Goal: Transaction & Acquisition: Purchase product/service

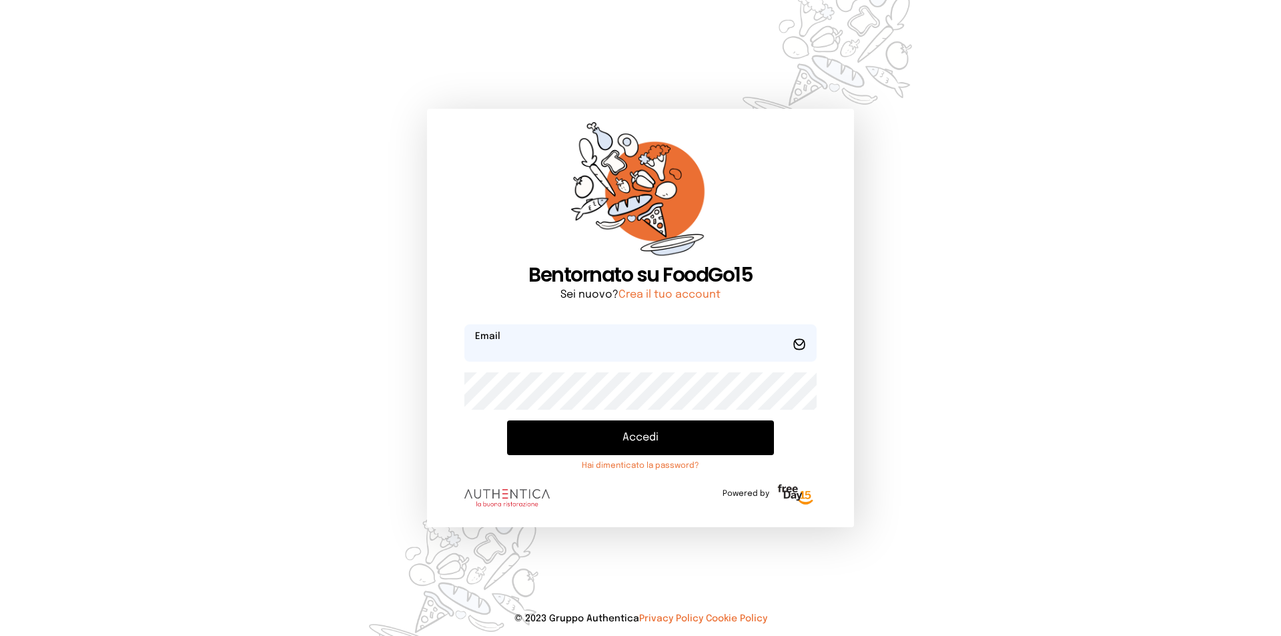
type input "**********"
click at [709, 448] on button "Accedi" at bounding box center [640, 437] width 267 height 35
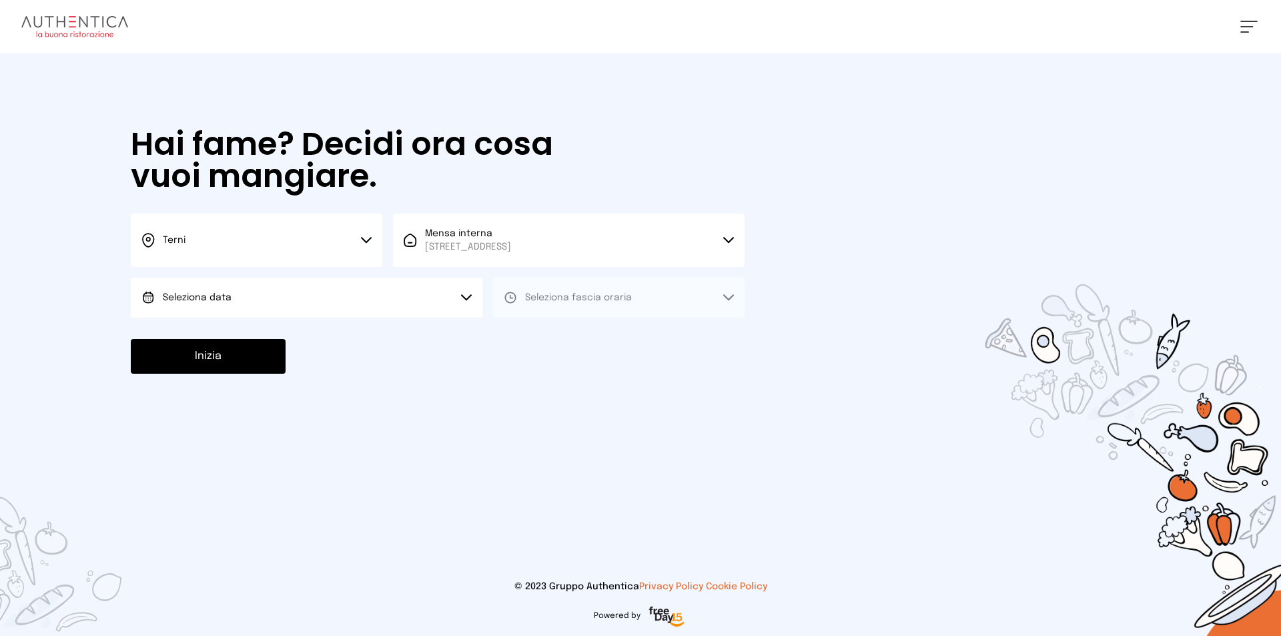
click at [358, 251] on button "Terni" at bounding box center [257, 240] width 252 height 53
click at [276, 284] on li "Terni" at bounding box center [257, 285] width 252 height 36
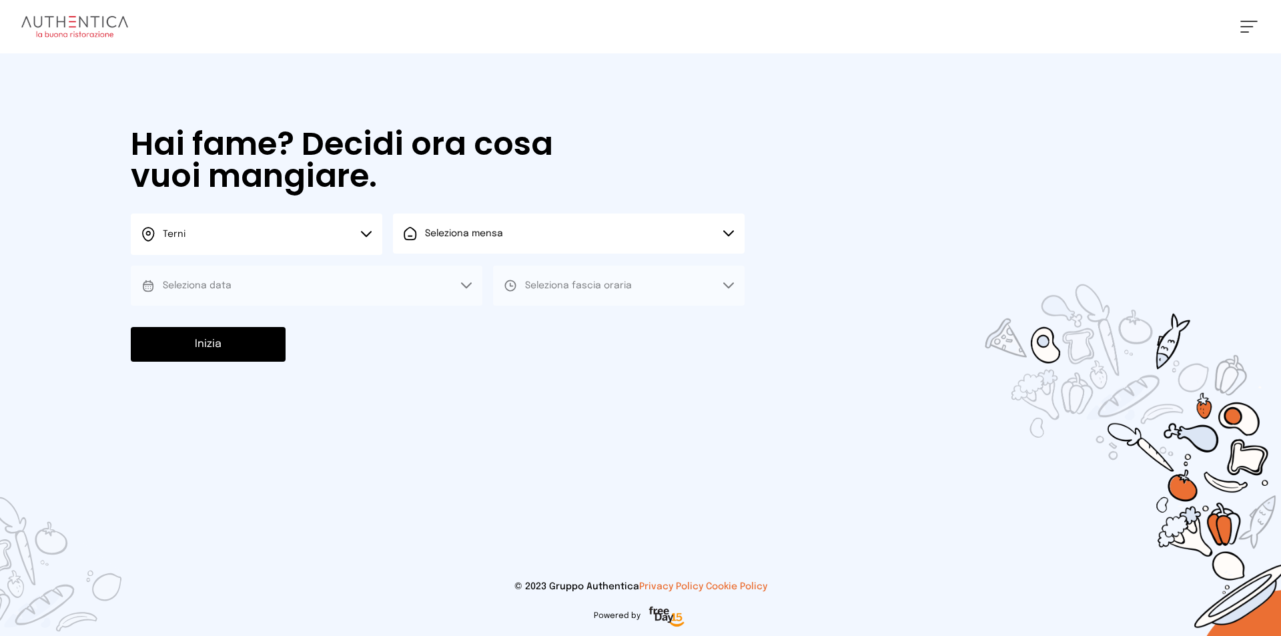
click at [541, 245] on button "Seleziona mensa" at bounding box center [569, 234] width 352 height 40
click at [510, 281] on span "[STREET_ADDRESS]" at bounding box center [468, 284] width 86 height 13
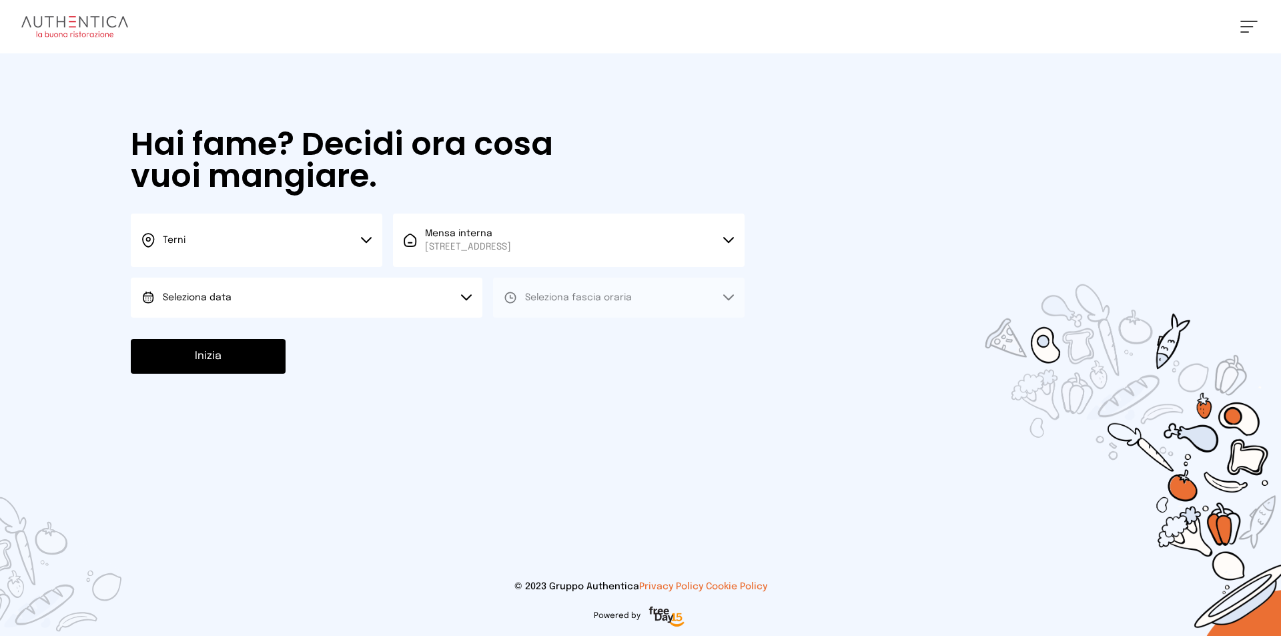
click at [244, 289] on button "Seleziona data" at bounding box center [307, 298] width 352 height 40
click at [217, 336] on span "[DATE], [DATE]" at bounding box center [195, 334] width 65 height 13
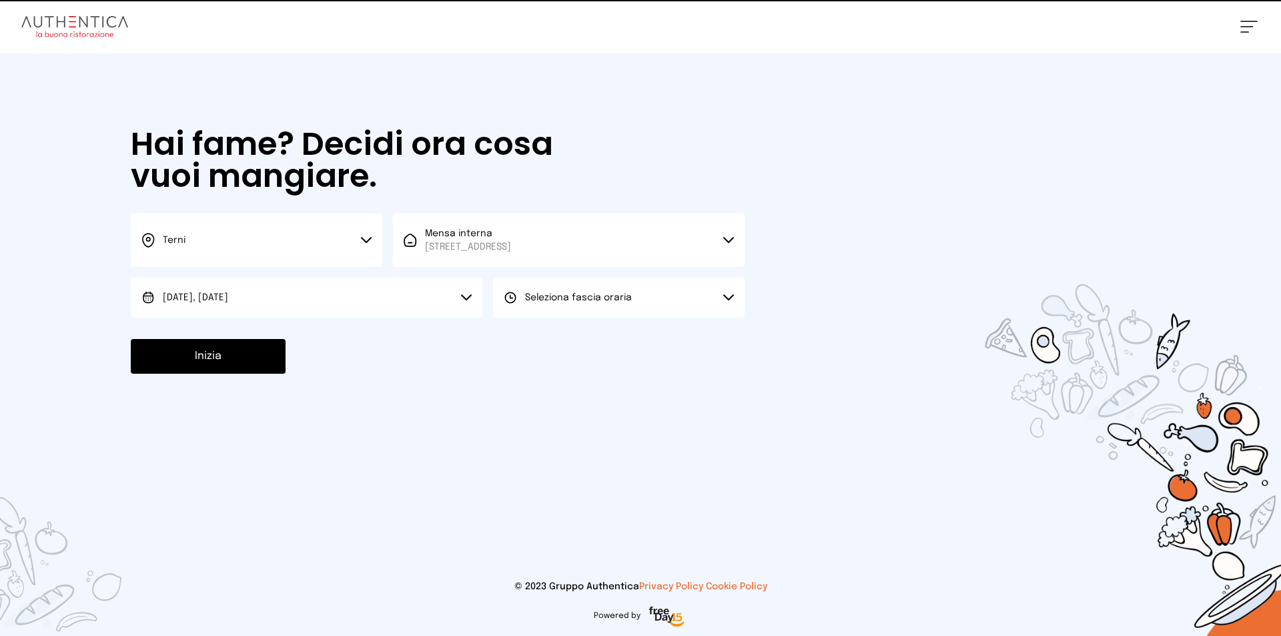
click at [620, 295] on span "Seleziona fascia oraria" at bounding box center [578, 297] width 107 height 9
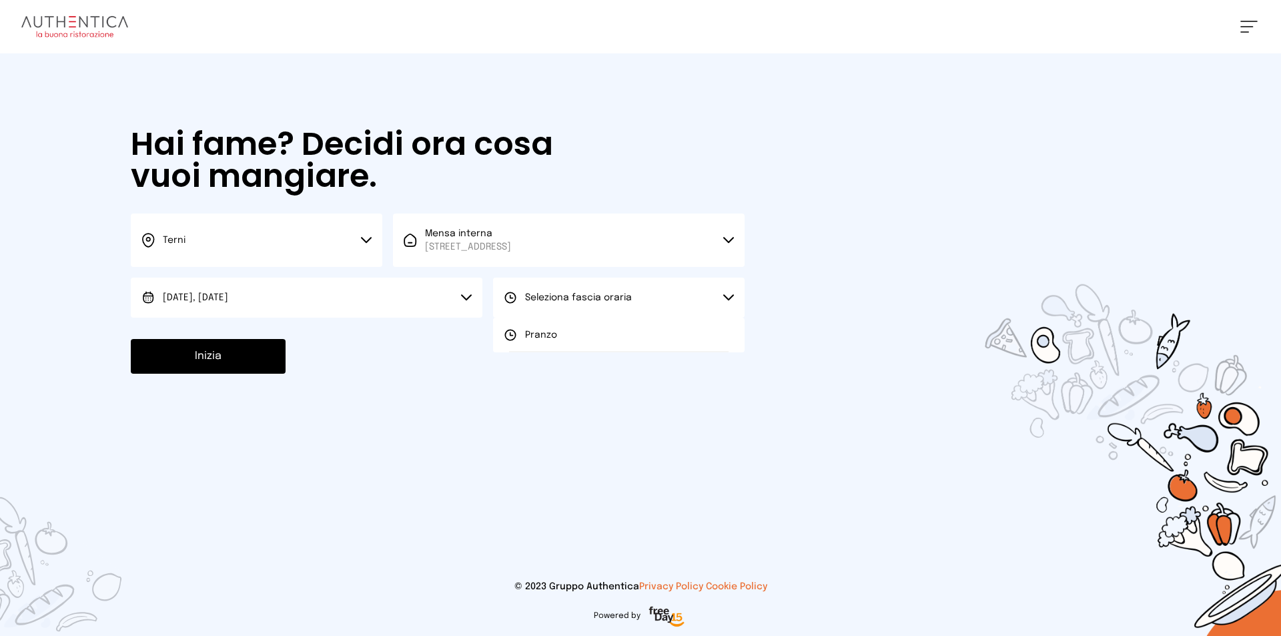
click at [559, 333] on li "Pranzo" at bounding box center [619, 335] width 252 height 35
click at [222, 356] on button "Inizia" at bounding box center [208, 356] width 155 height 35
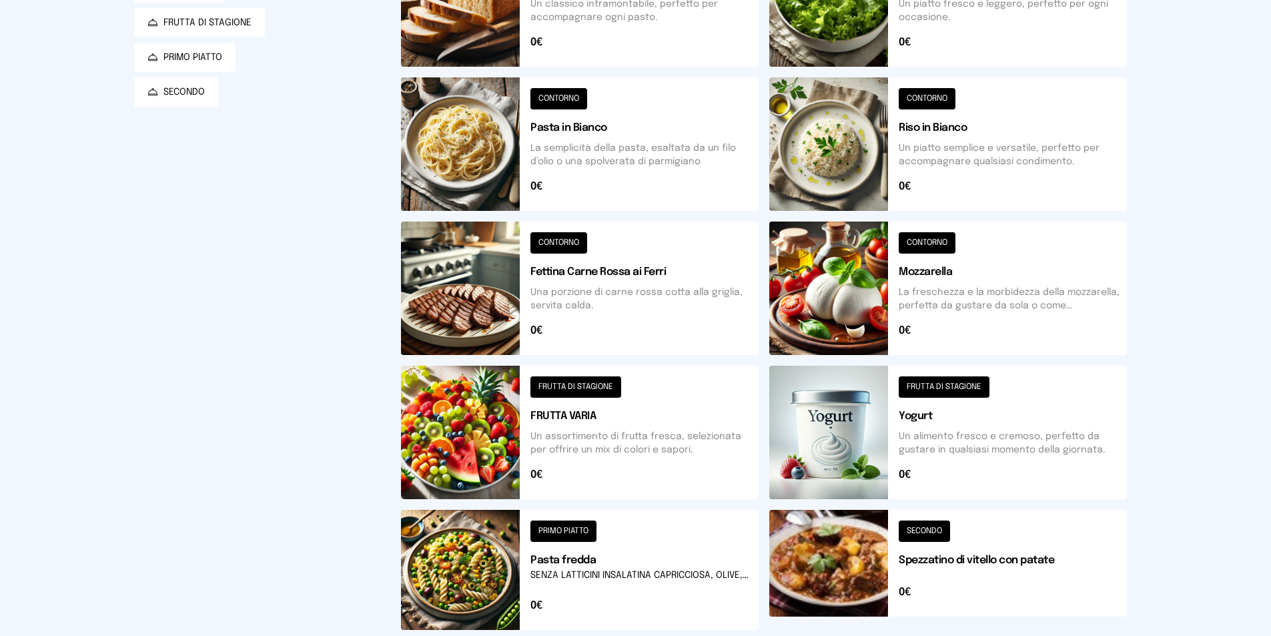
scroll to position [334, 0]
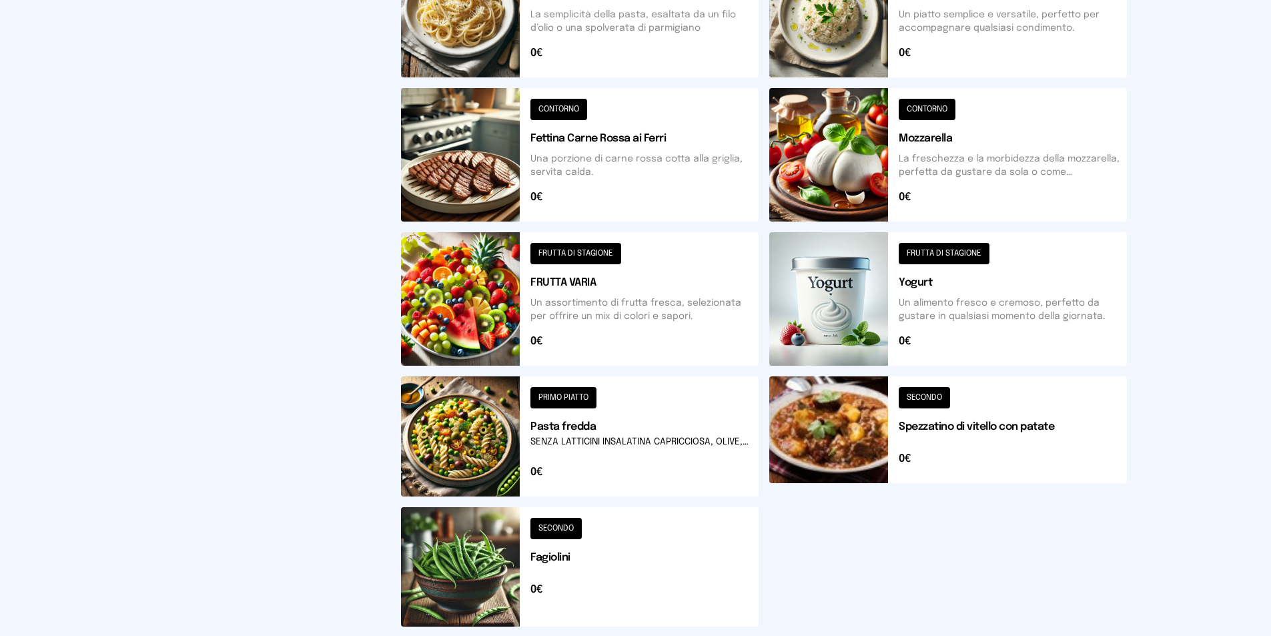
click at [472, 576] on button at bounding box center [580, 566] width 358 height 119
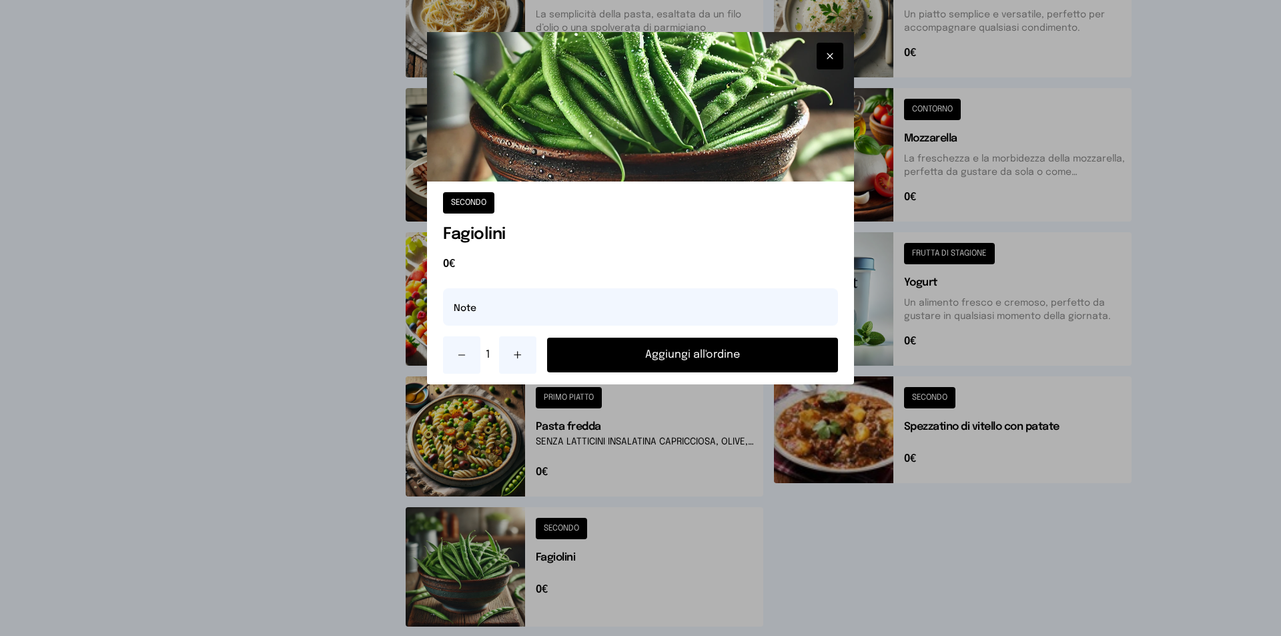
click at [722, 345] on button "Aggiungi all'ordine" at bounding box center [692, 355] width 291 height 35
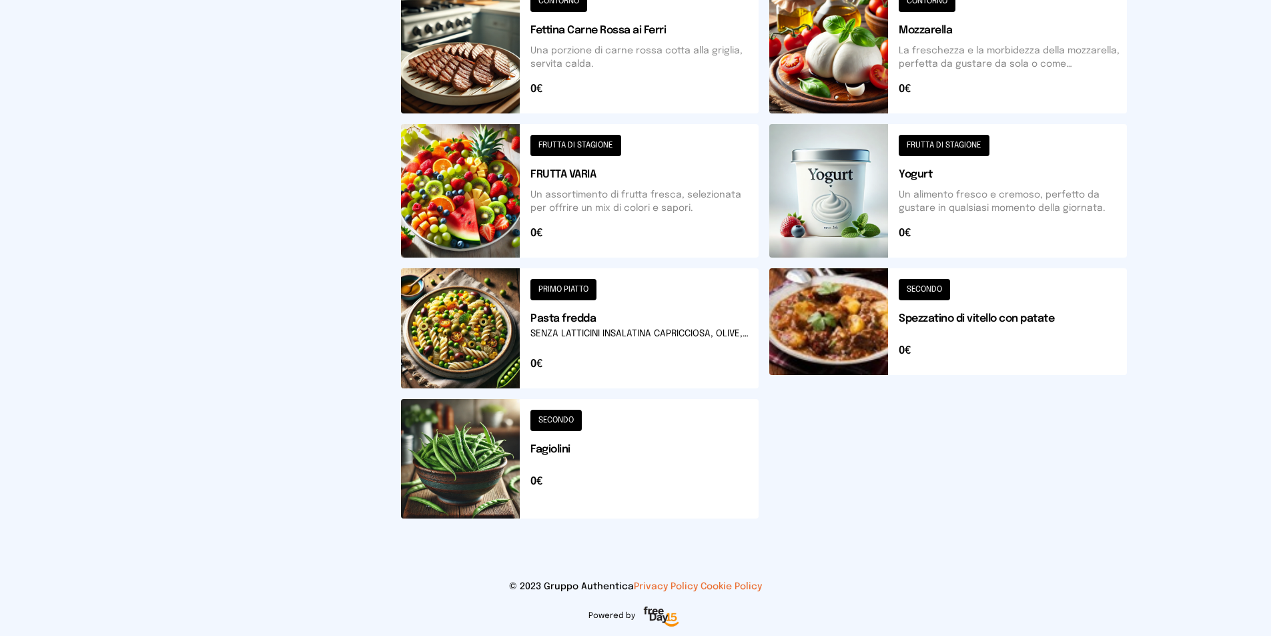
scroll to position [242, 0]
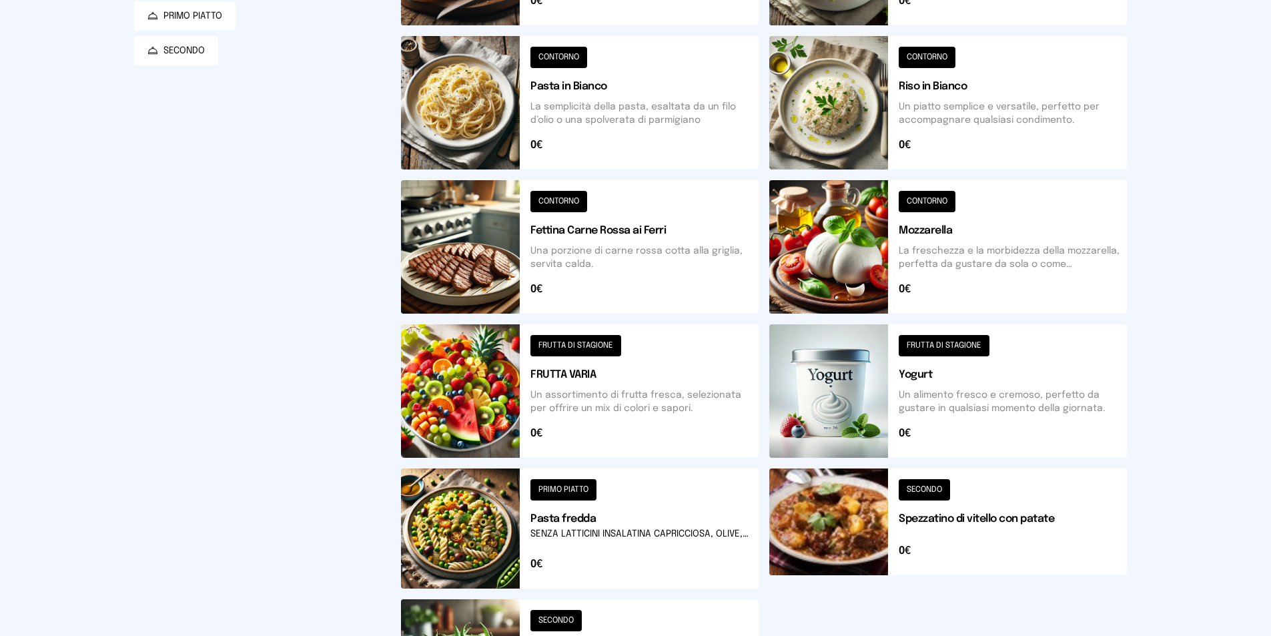
click at [463, 400] on button at bounding box center [580, 390] width 358 height 133
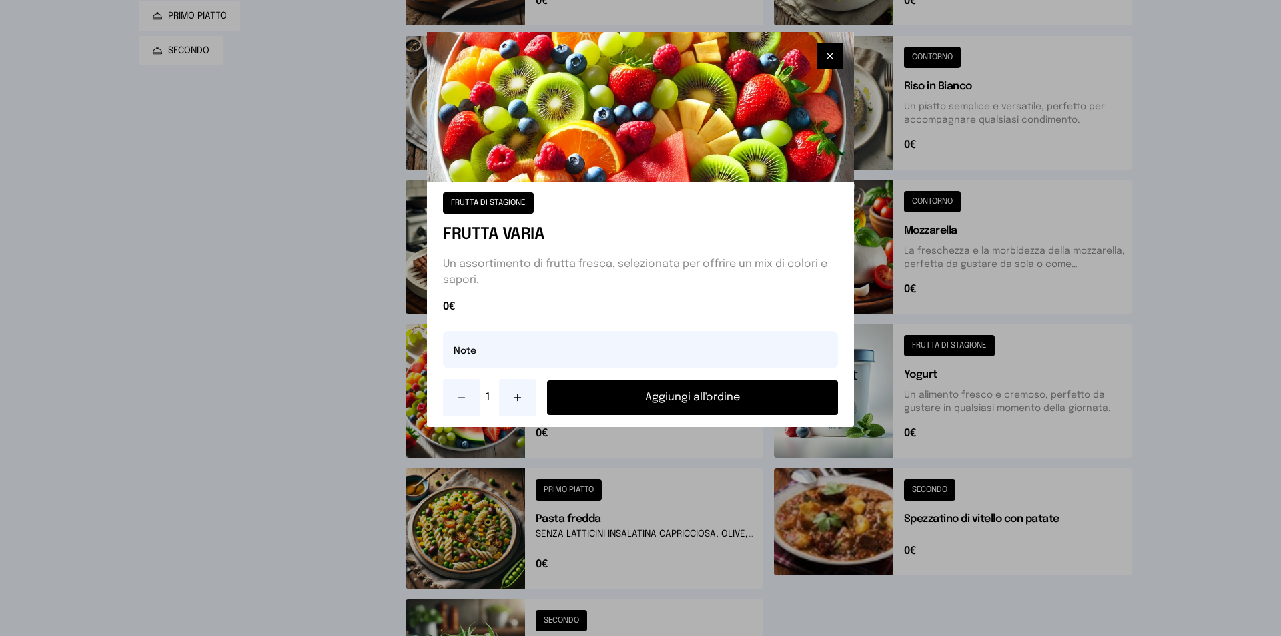
click at [698, 400] on button "Aggiungi all'ordine" at bounding box center [692, 397] width 291 height 35
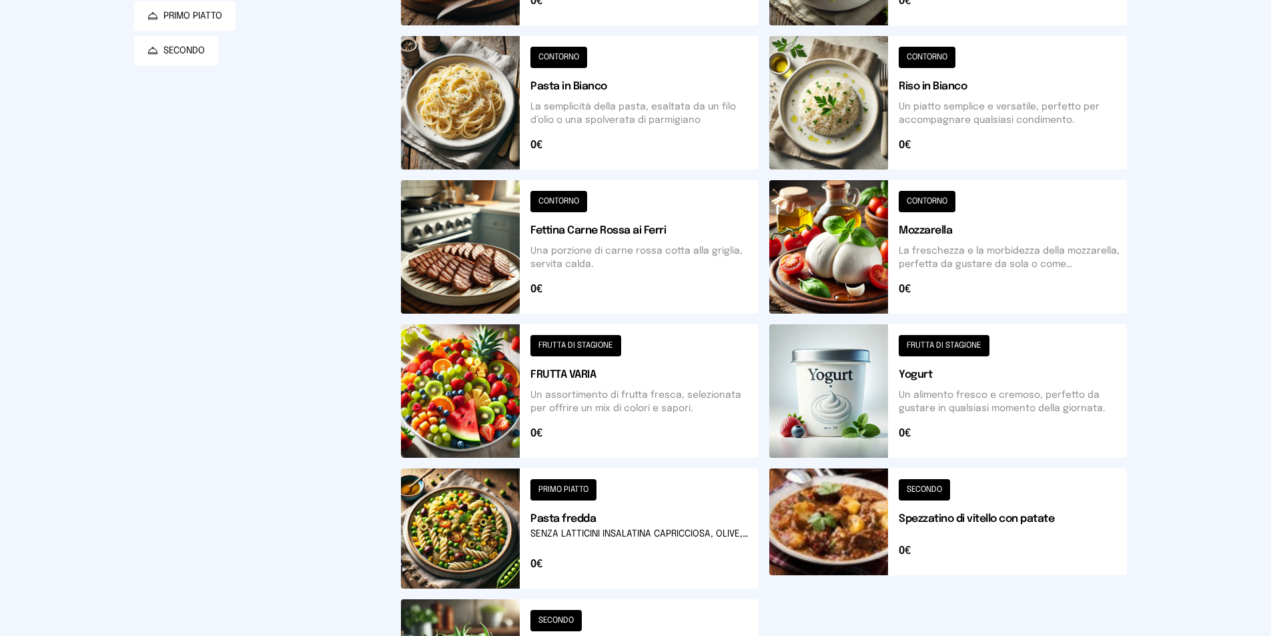
click at [439, 268] on button at bounding box center [580, 246] width 358 height 133
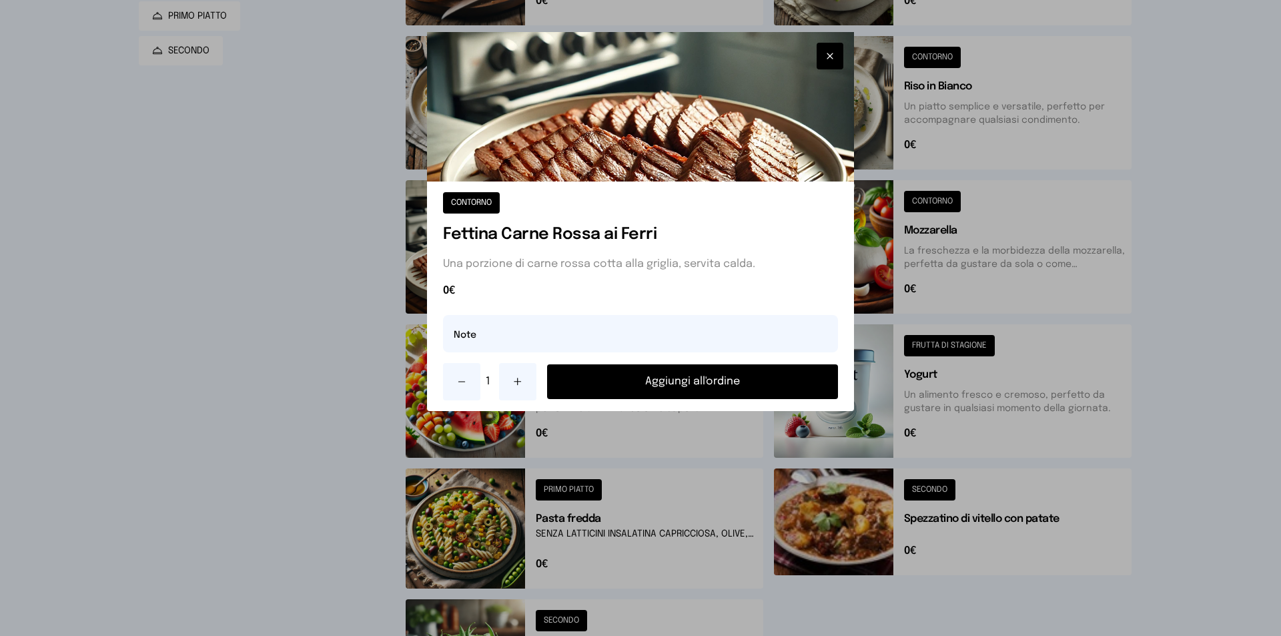
click at [710, 378] on button "Aggiungi all'ordine" at bounding box center [692, 381] width 291 height 35
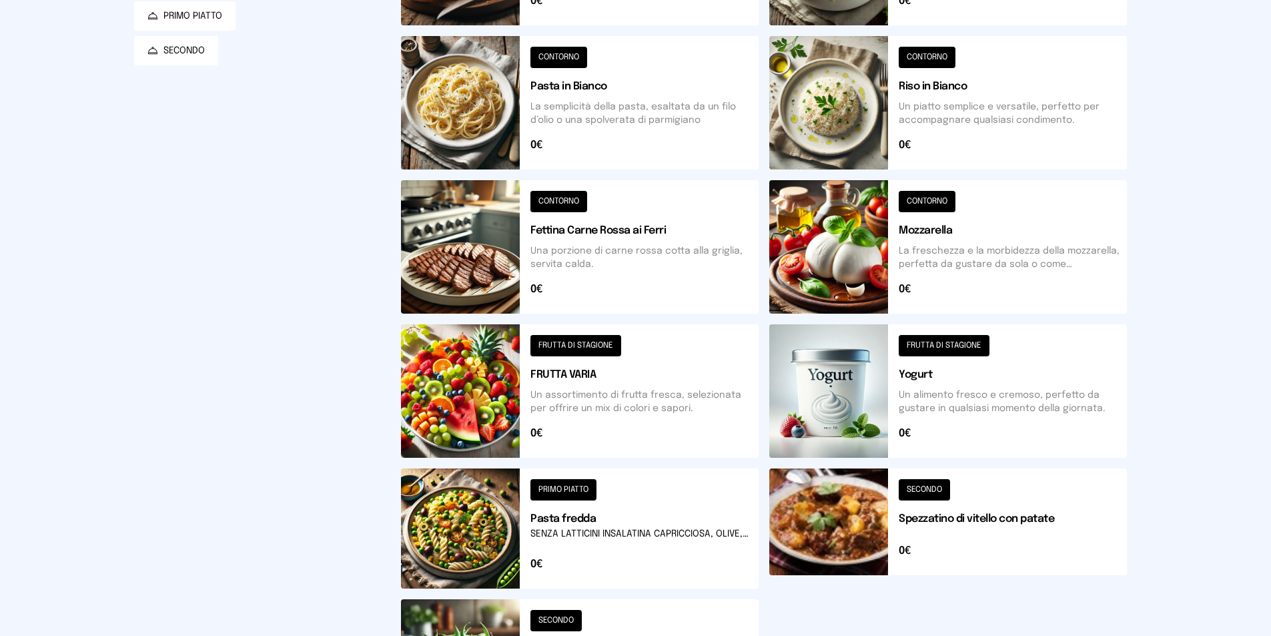
scroll to position [175, 0]
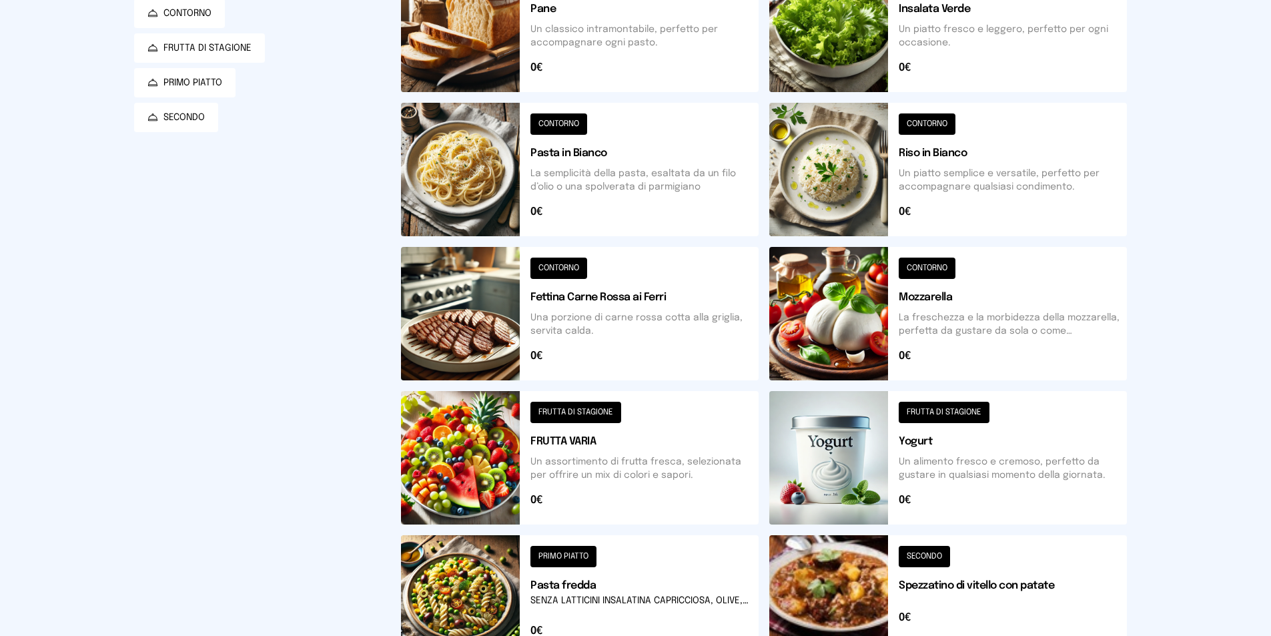
click at [859, 346] on button at bounding box center [949, 313] width 358 height 133
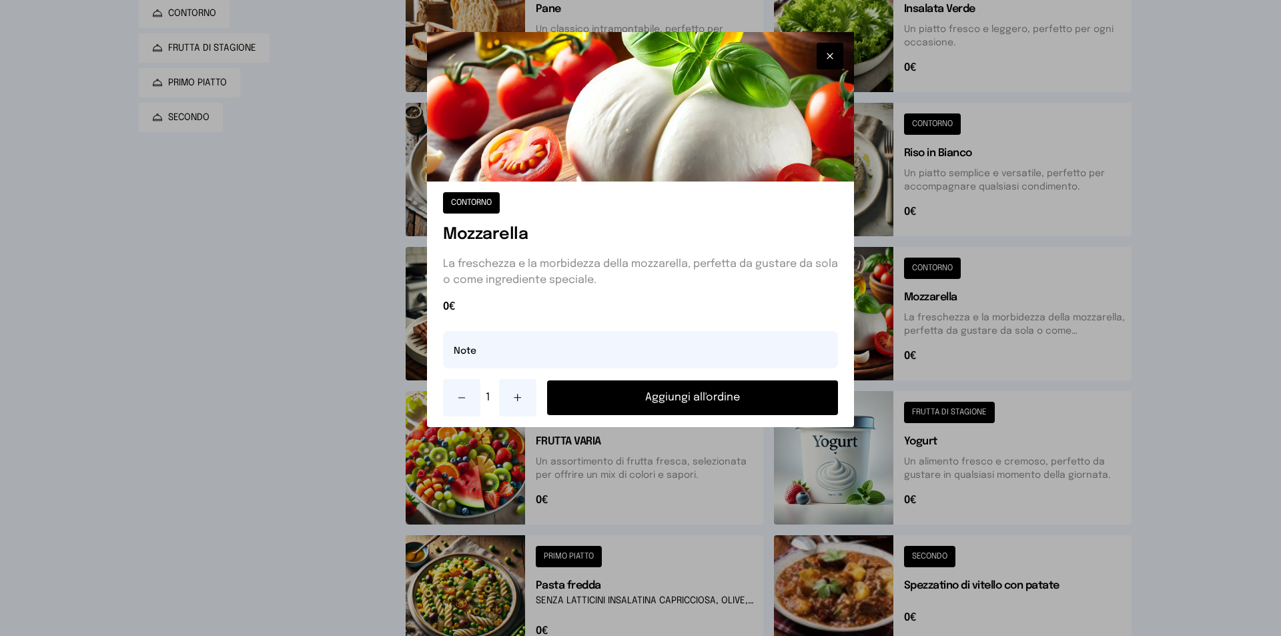
click at [764, 404] on button "Aggiungi all'ordine" at bounding box center [692, 397] width 291 height 35
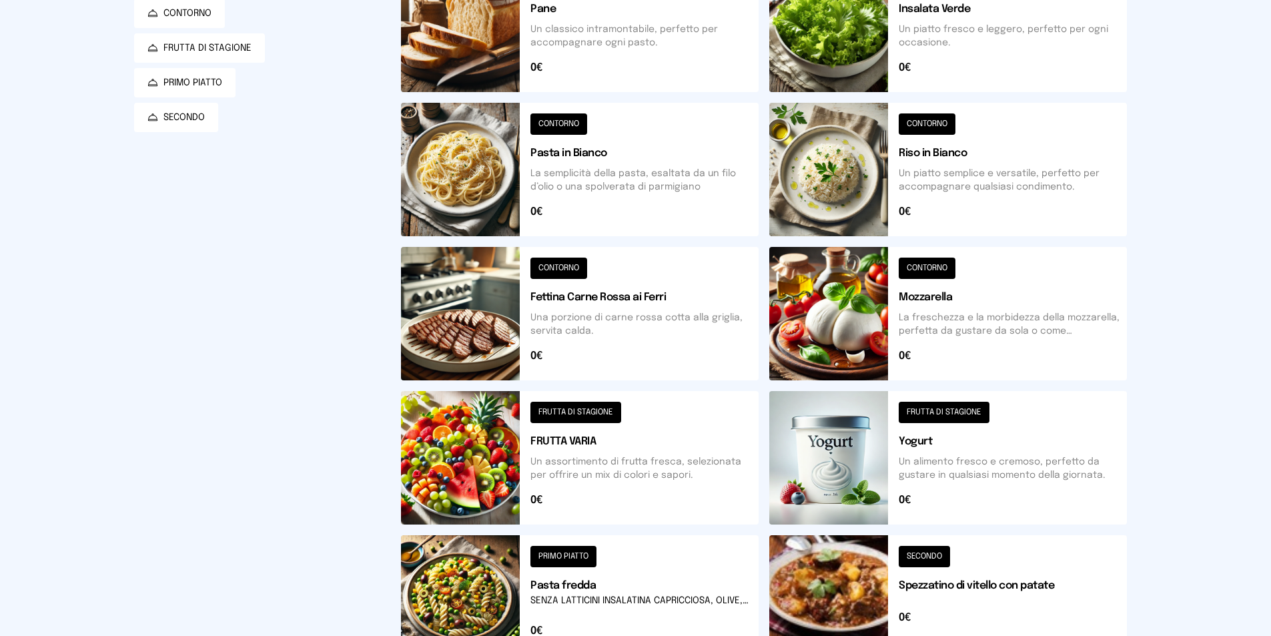
click at [848, 40] on button at bounding box center [949, 25] width 358 height 133
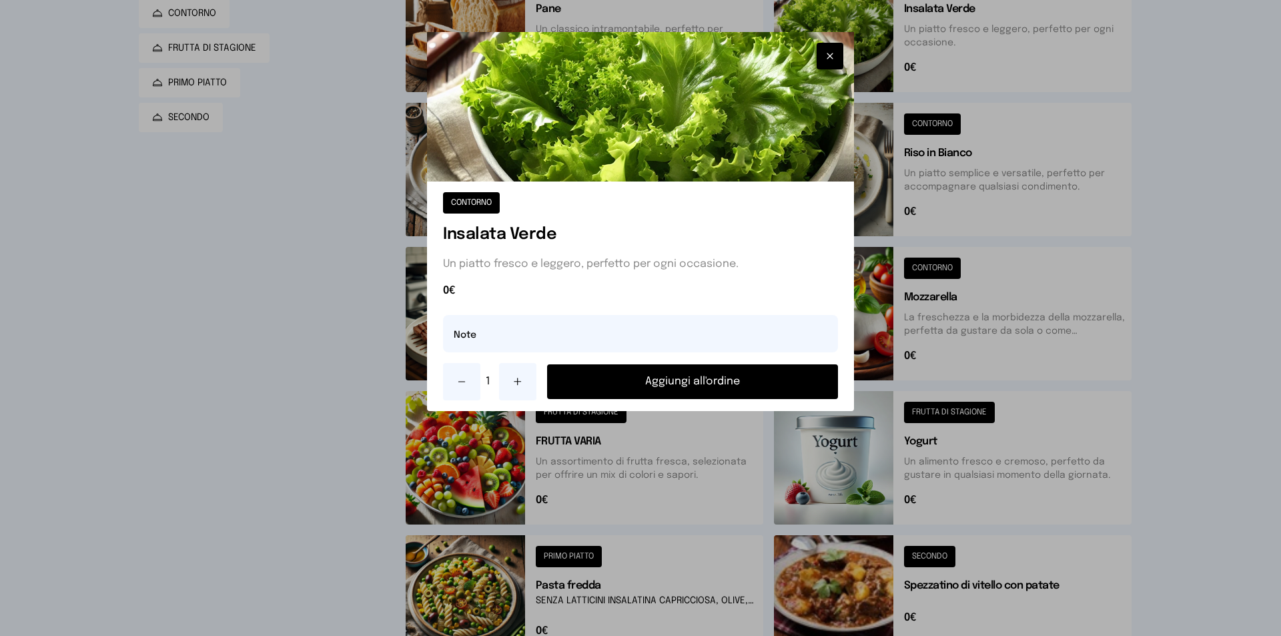
click at [762, 382] on button "Aggiungi all'ordine" at bounding box center [692, 381] width 291 height 35
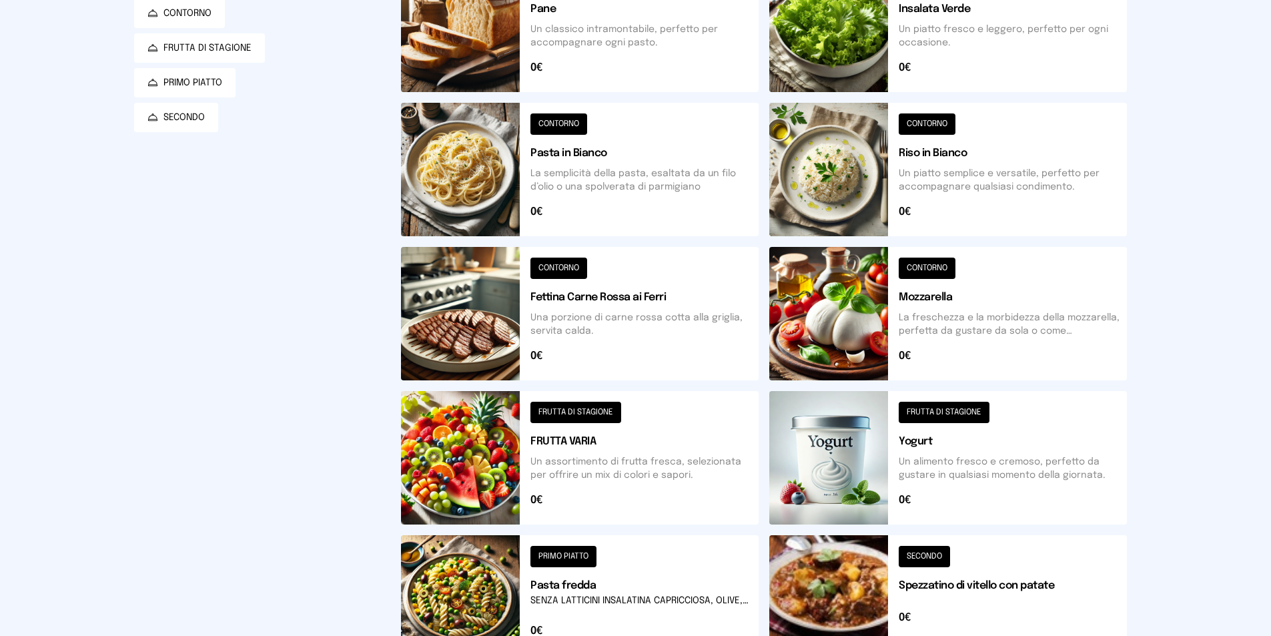
click at [505, 55] on button at bounding box center [580, 25] width 358 height 133
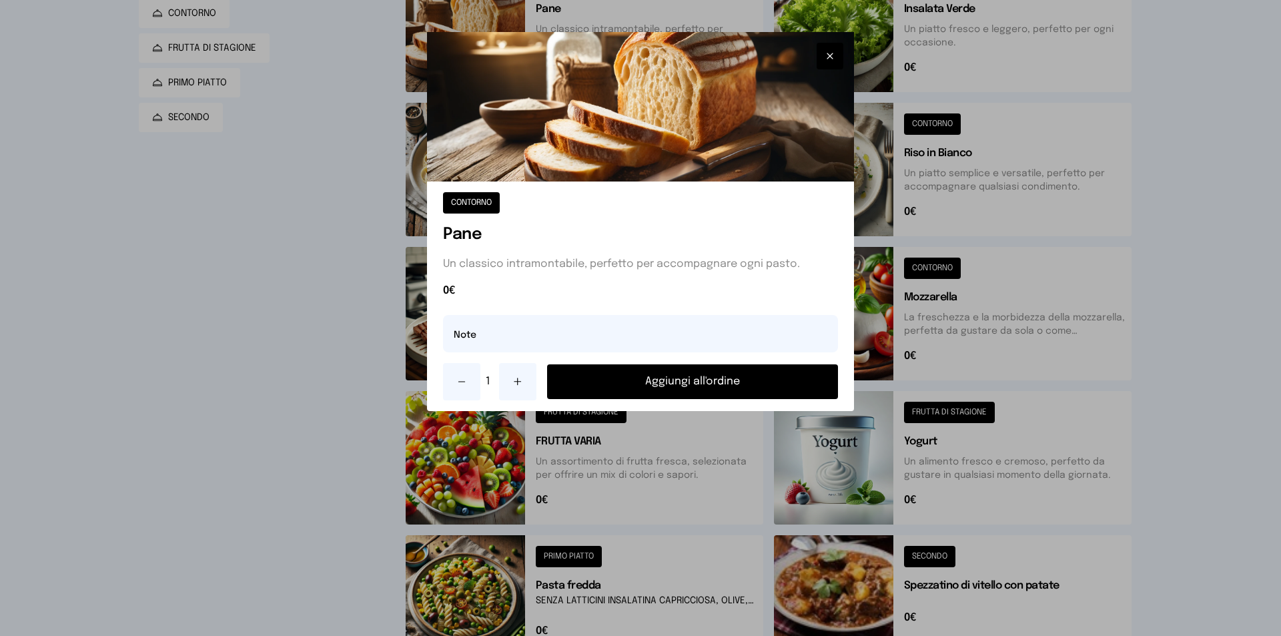
click at [746, 379] on button "Aggiungi all'ordine" at bounding box center [692, 381] width 291 height 35
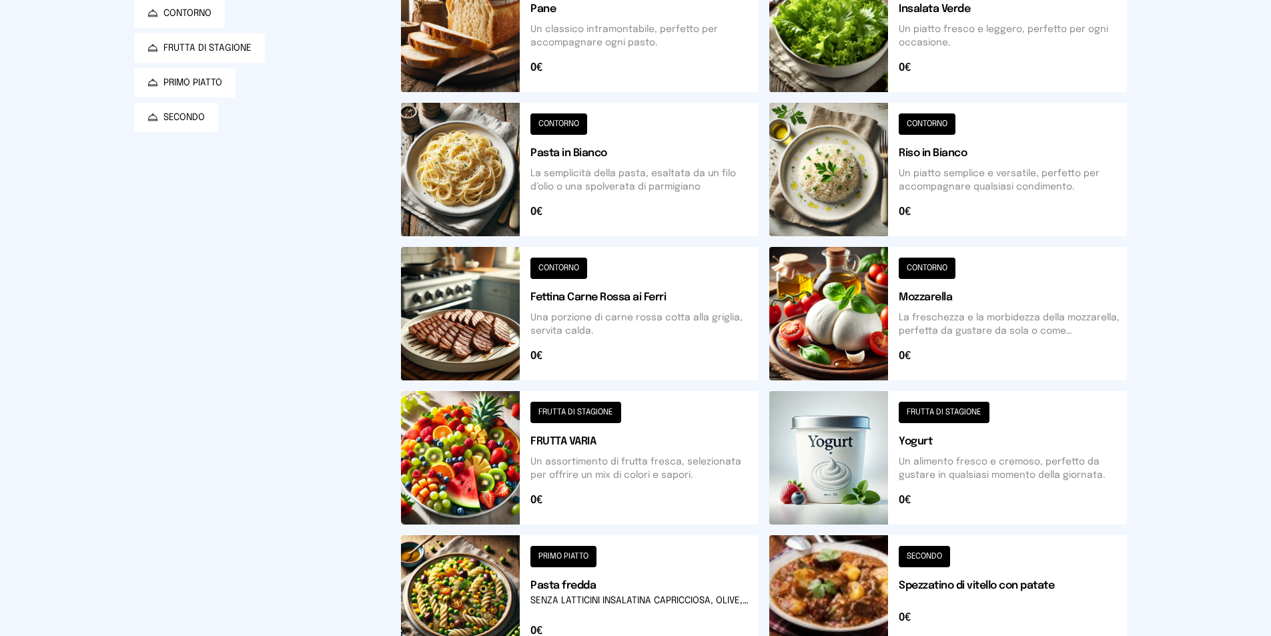
scroll to position [0, 0]
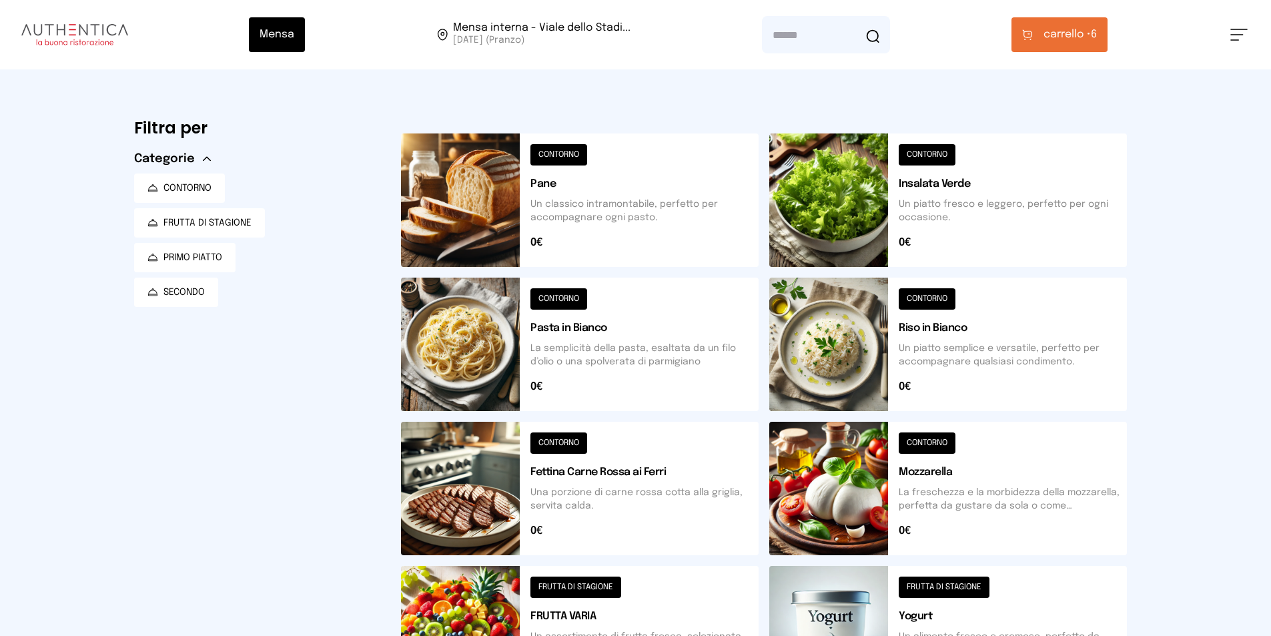
click at [1040, 27] on button "carrello • 6" at bounding box center [1060, 34] width 96 height 35
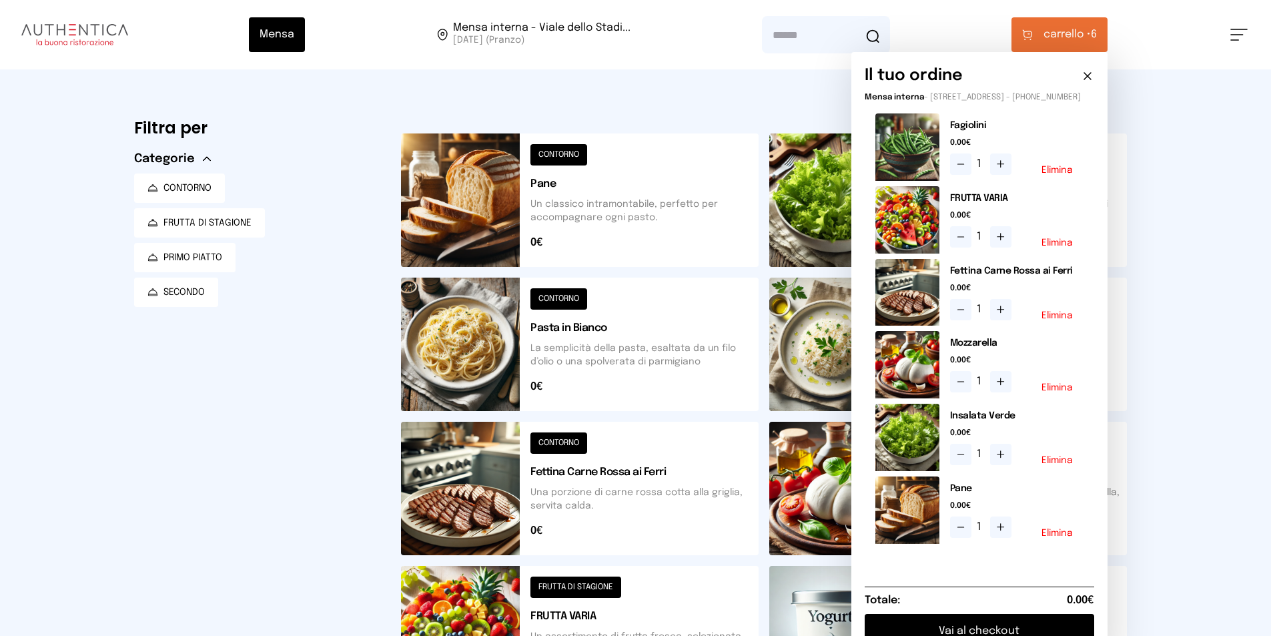
scroll to position [200, 0]
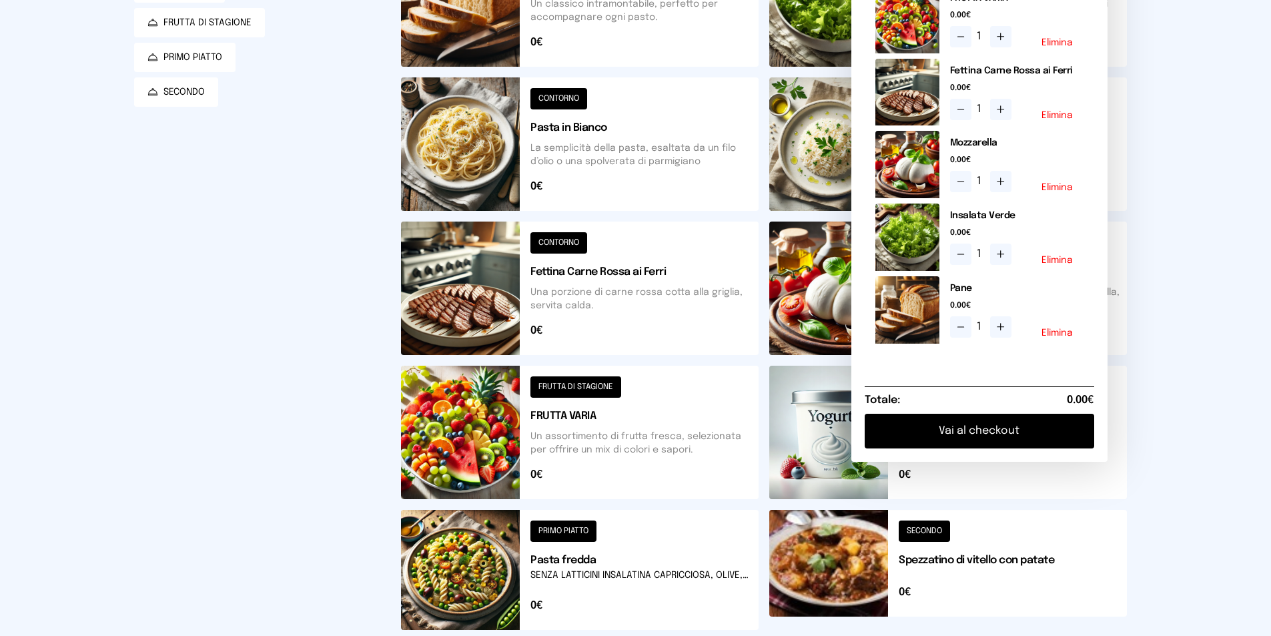
click at [996, 448] on button "Vai al checkout" at bounding box center [980, 431] width 230 height 35
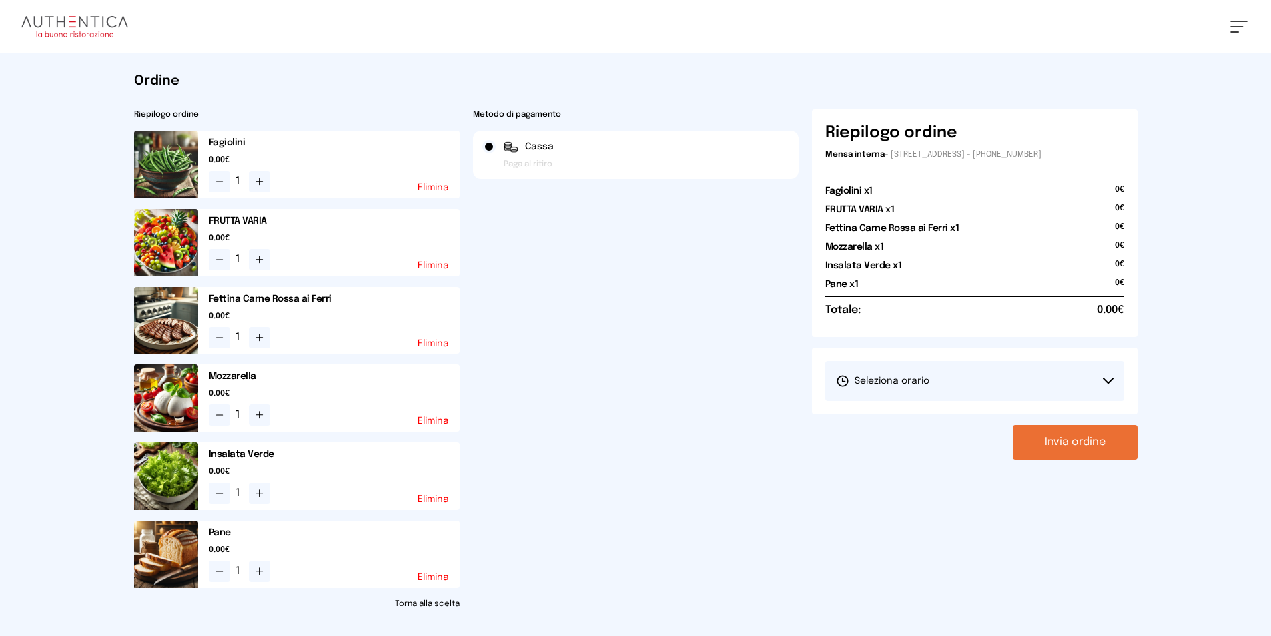
click at [1111, 374] on button "Seleziona orario" at bounding box center [975, 381] width 299 height 40
drag, startPoint x: 886, startPoint y: 416, endPoint x: 907, endPoint y: 422, distance: 22.2
click at [886, 415] on span "1° Turno (13:00 - 15:00)" at bounding box center [886, 418] width 101 height 13
click at [1068, 451] on button "Invia ordine" at bounding box center [1075, 442] width 125 height 35
